Goal: Information Seeking & Learning: Learn about a topic

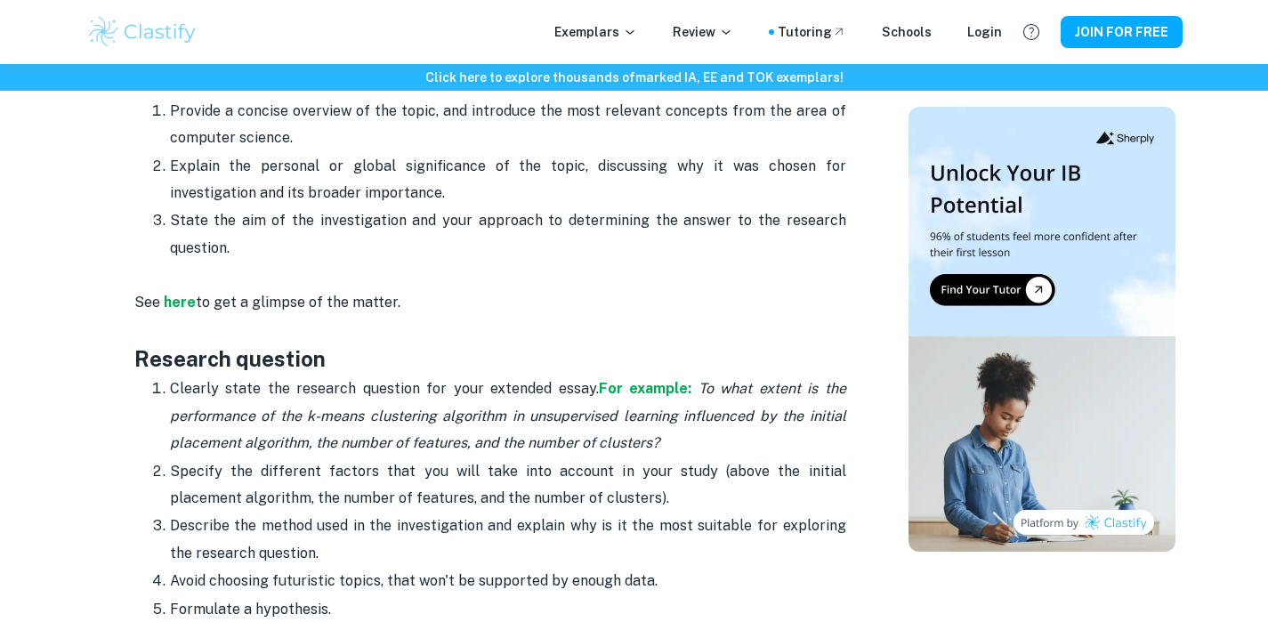
scroll to position [1112, 0]
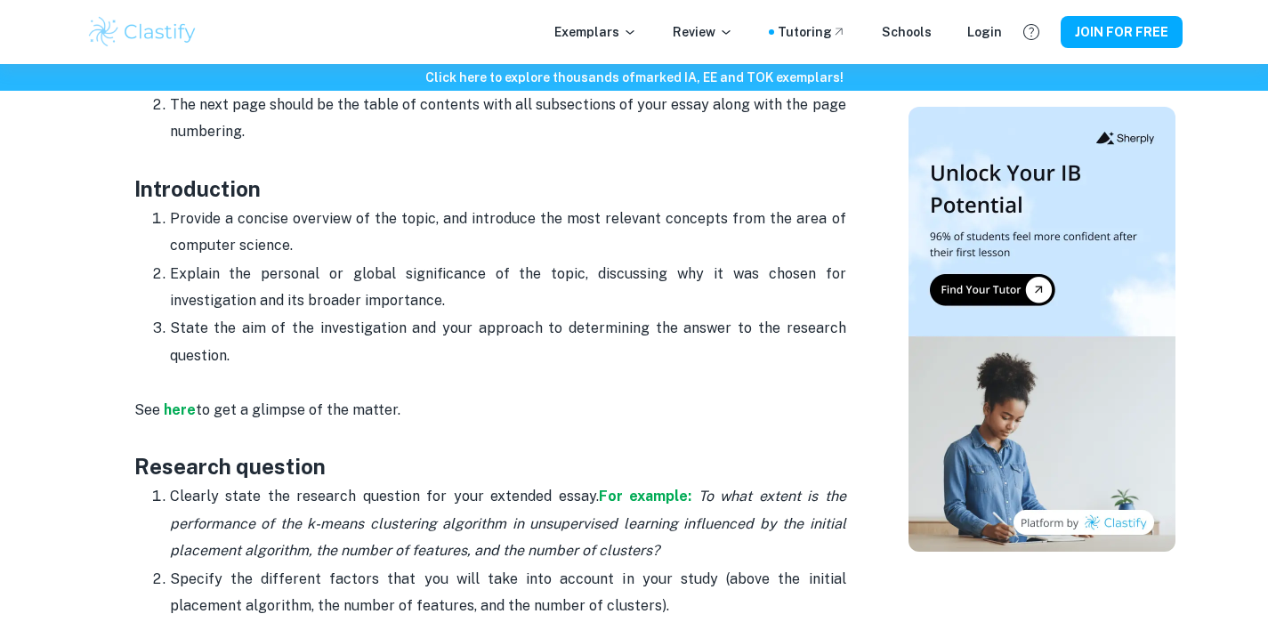
drag, startPoint x: 290, startPoint y: 329, endPoint x: 153, endPoint y: 185, distance: 198.9
click at [153, 205] on ol "Provide a concise overview of the topic, and introduce the most relevant concep…" at bounding box center [490, 287] width 712 height 165
copy ol "Provide a concise overview of the topic, and introduce the most relevant concep…"
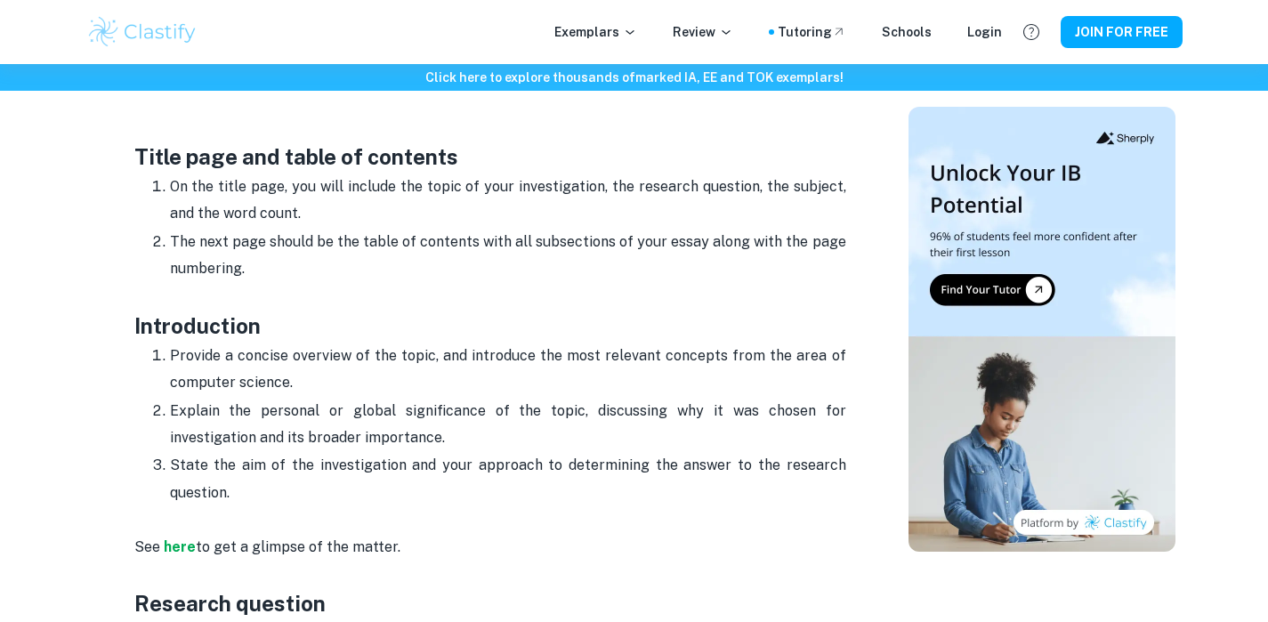
scroll to position [982, 0]
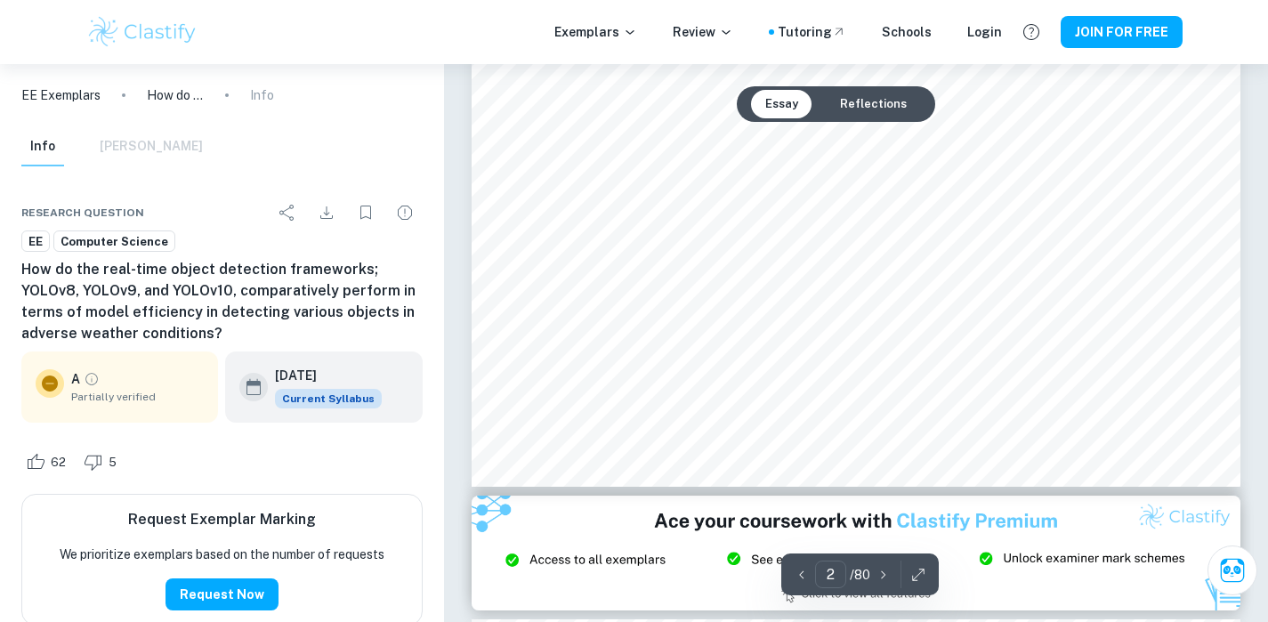
scroll to position [1720, 0]
